Goal: Check status

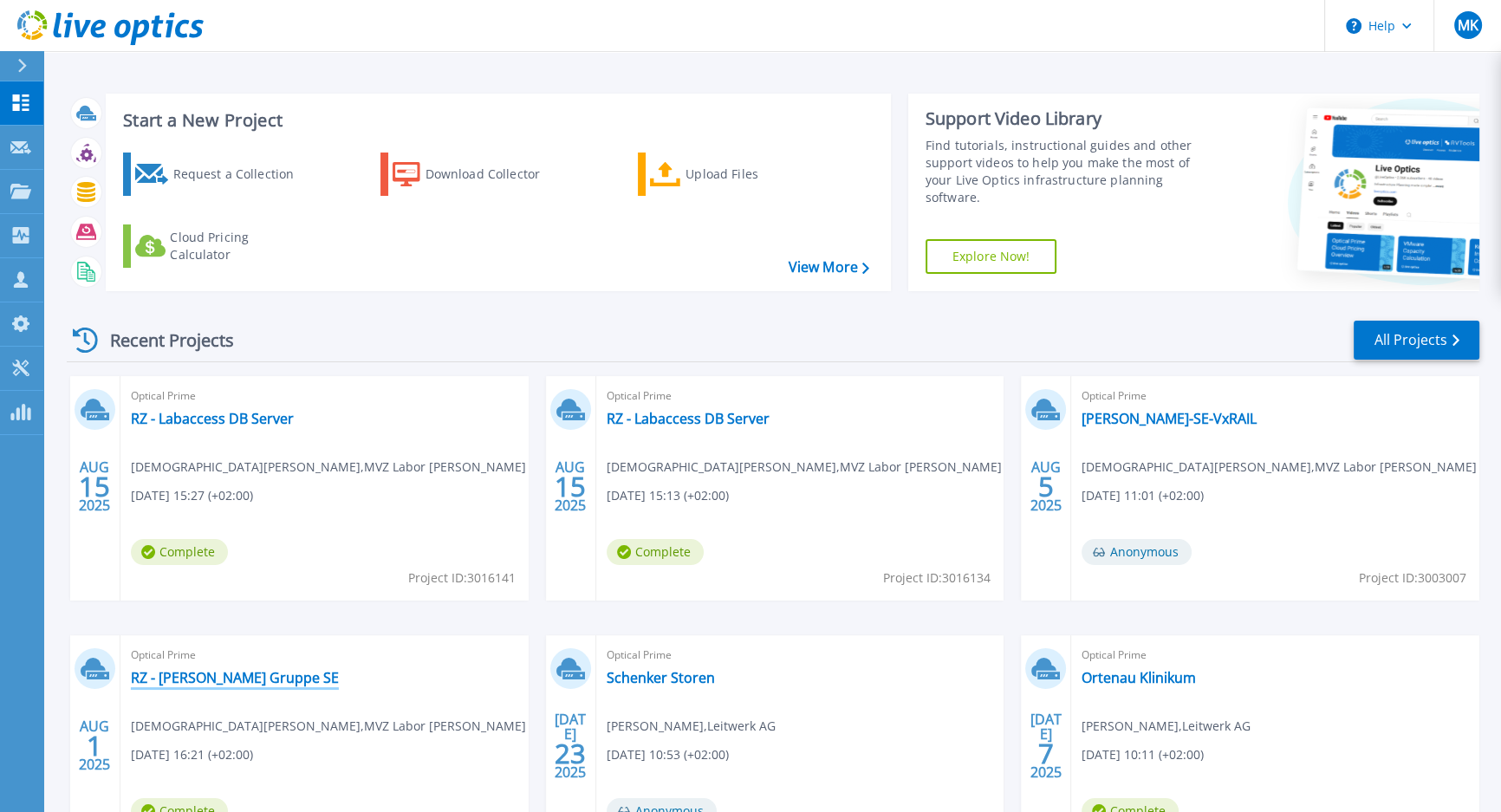
click at [256, 676] on link "RZ - [PERSON_NAME] Gruppe SE" at bounding box center [235, 678] width 208 height 17
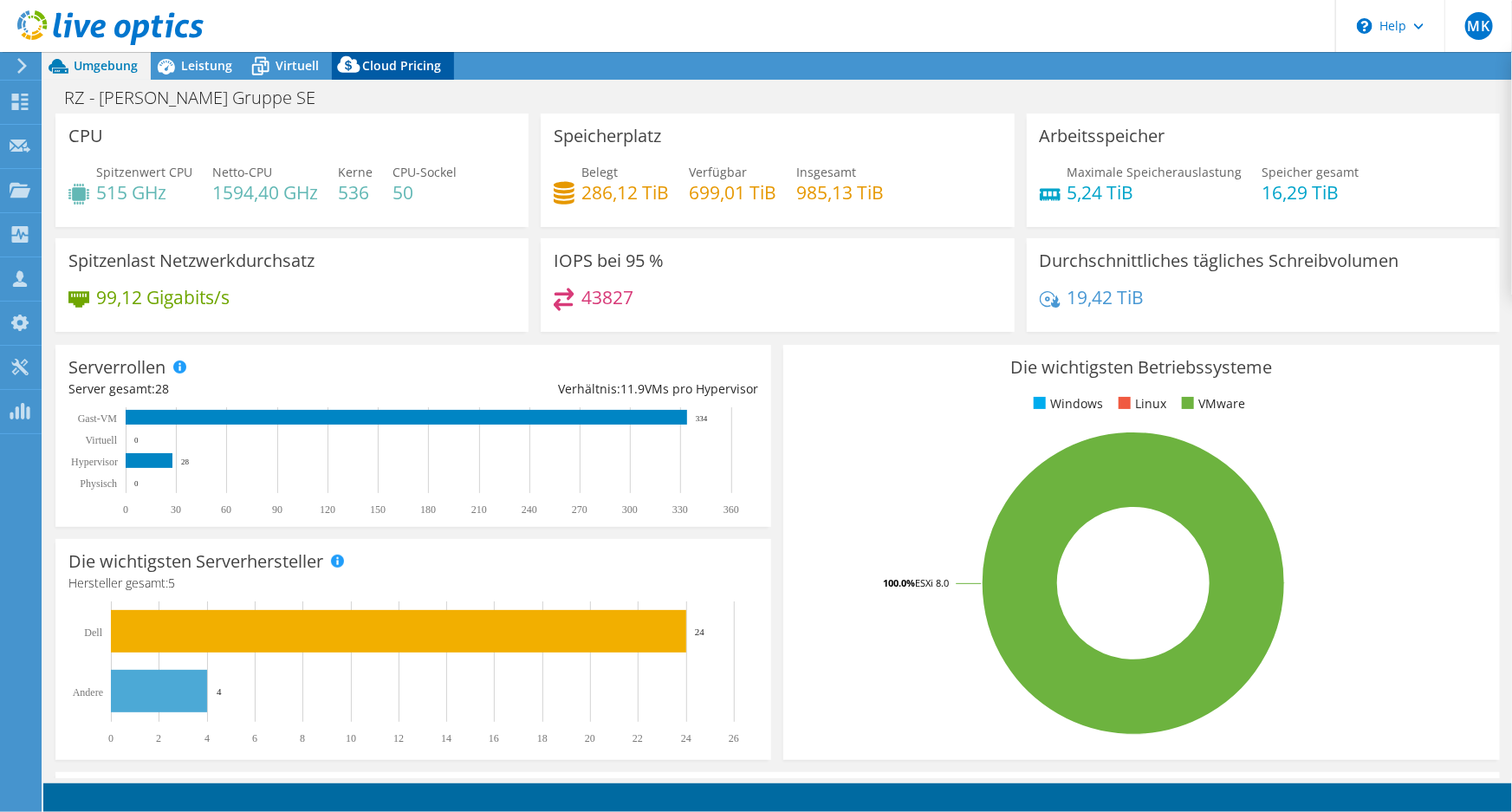
select select "USD"
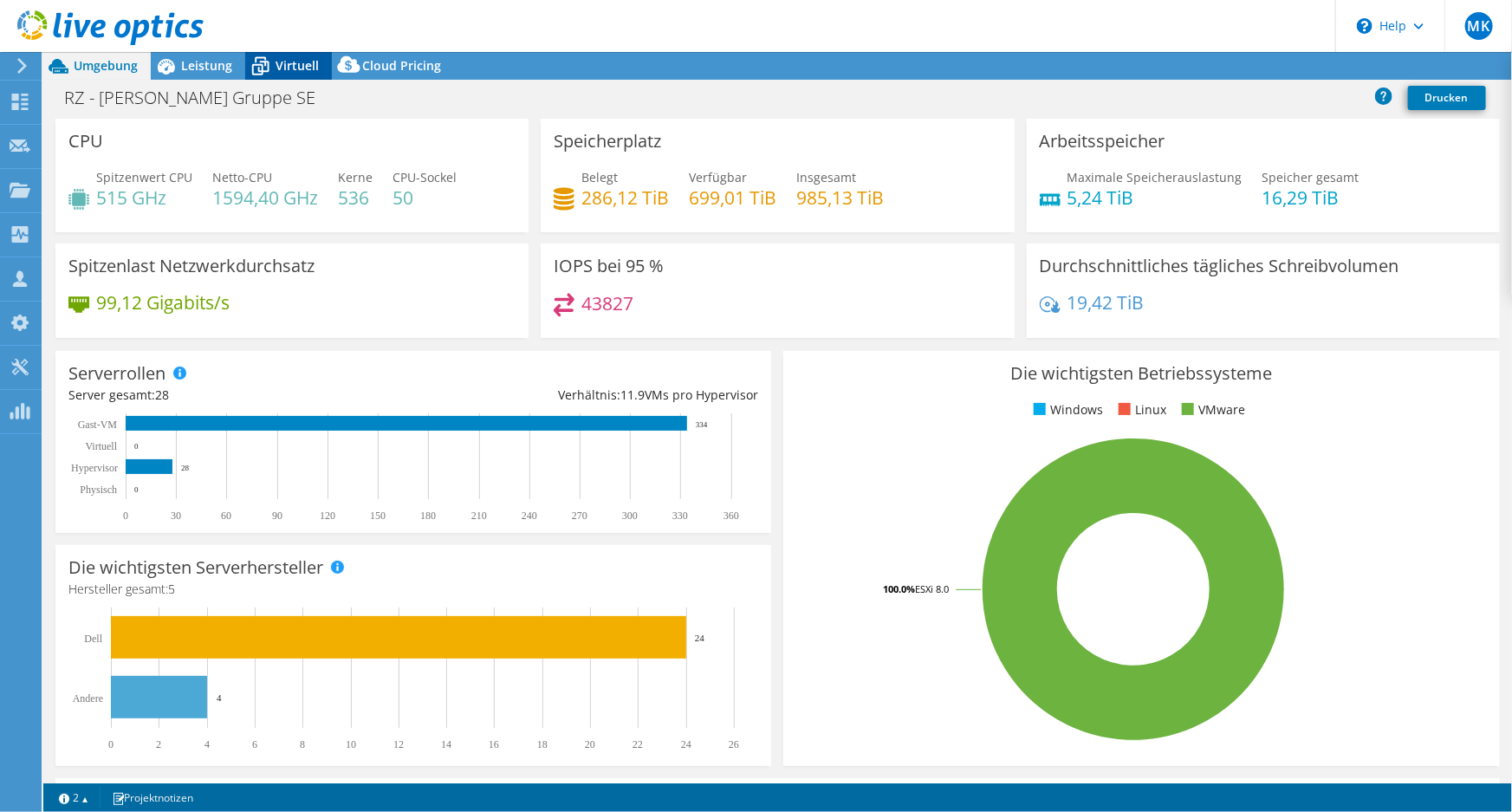
click at [282, 70] on span "Virtuell" at bounding box center [297, 65] width 43 height 17
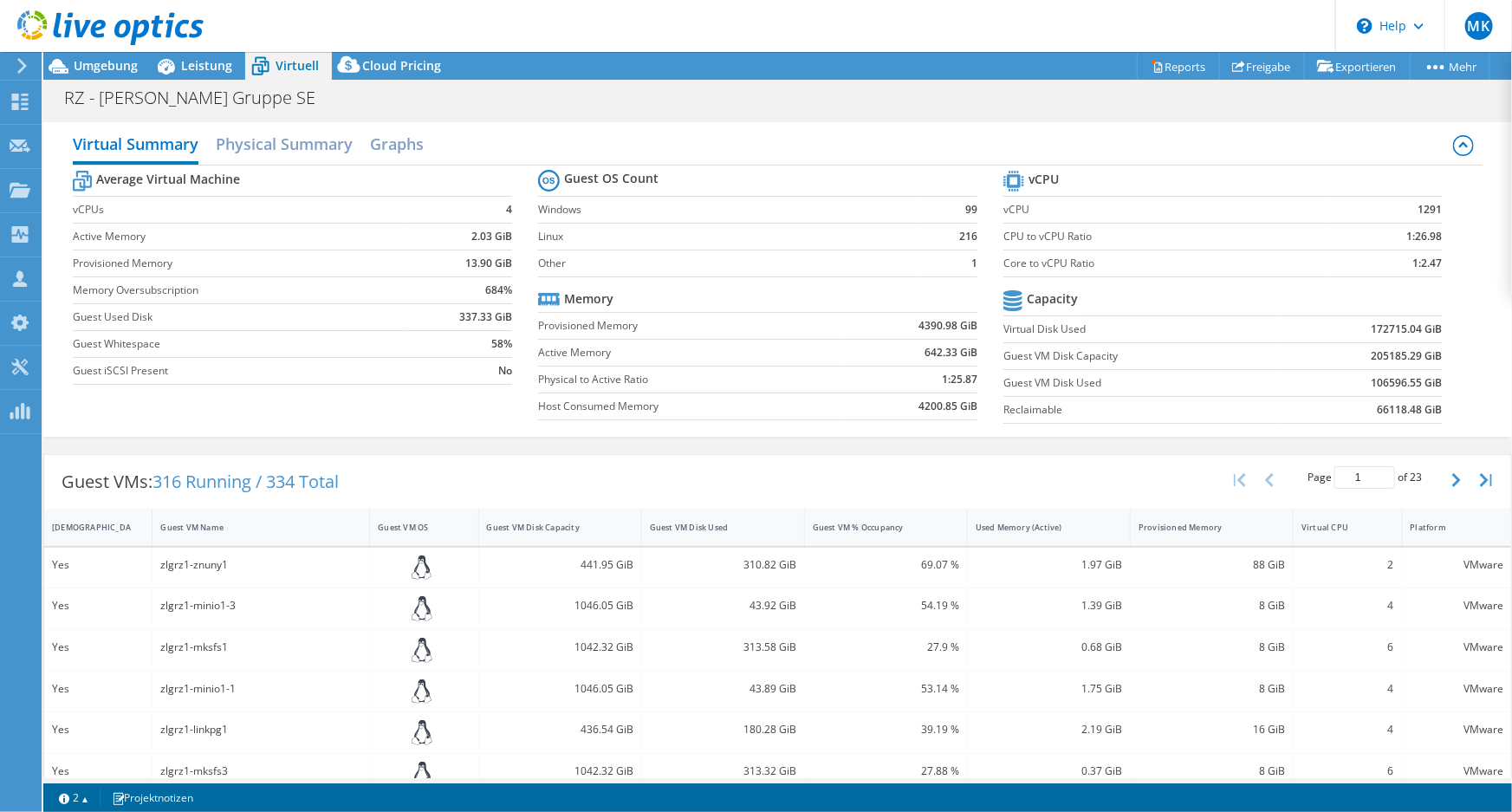
click at [502, 25] on header "MK Vertriebspartner [PERSON_NAME] [EMAIL_ADDRESS][DOMAIN_NAME] Leitwerk AG My P…" at bounding box center [756, 26] width 1512 height 52
click at [867, 42] on header "MK Vertriebspartner [PERSON_NAME] [EMAIL_ADDRESS][DOMAIN_NAME] Leitwerk AG My P…" at bounding box center [756, 26] width 1512 height 52
click at [397, 10] on header "MK Vertriebspartner [PERSON_NAME] [EMAIL_ADDRESS][DOMAIN_NAME] Leitwerk AG My P…" at bounding box center [756, 26] width 1512 height 52
click at [1003, 42] on header "MK Vertriebspartner [PERSON_NAME] [EMAIL_ADDRESS][DOMAIN_NAME] Leitwerk AG My P…" at bounding box center [756, 26] width 1512 height 52
